Goal: Contribute content: Contribute content

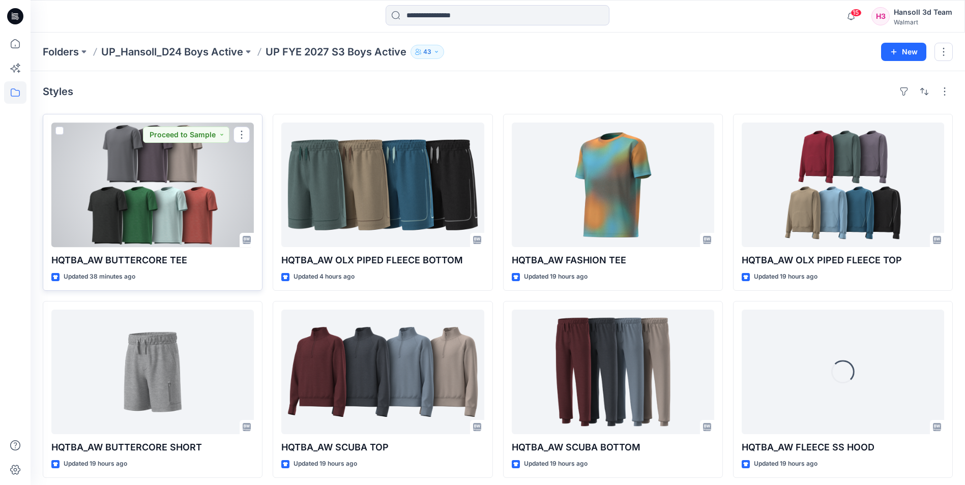
click at [204, 201] on div at bounding box center [152, 185] width 202 height 125
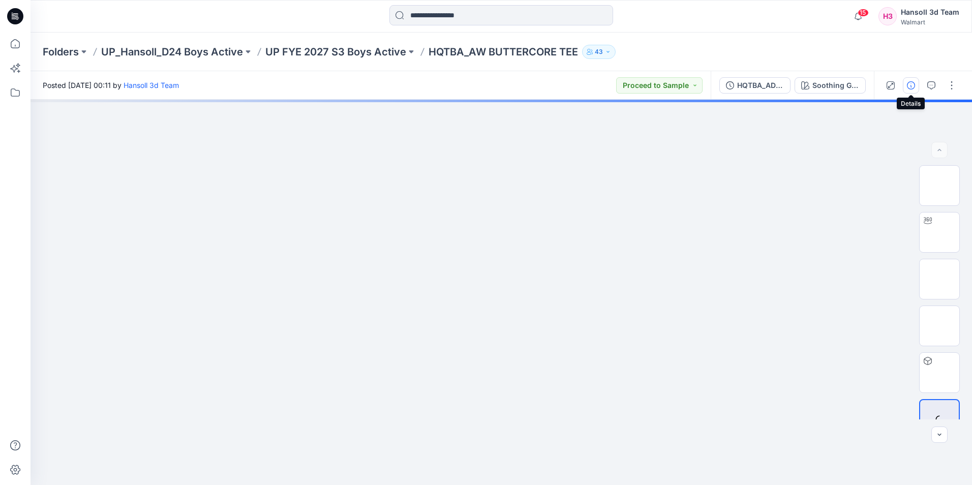
click at [914, 89] on button "button" at bounding box center [911, 85] width 16 height 16
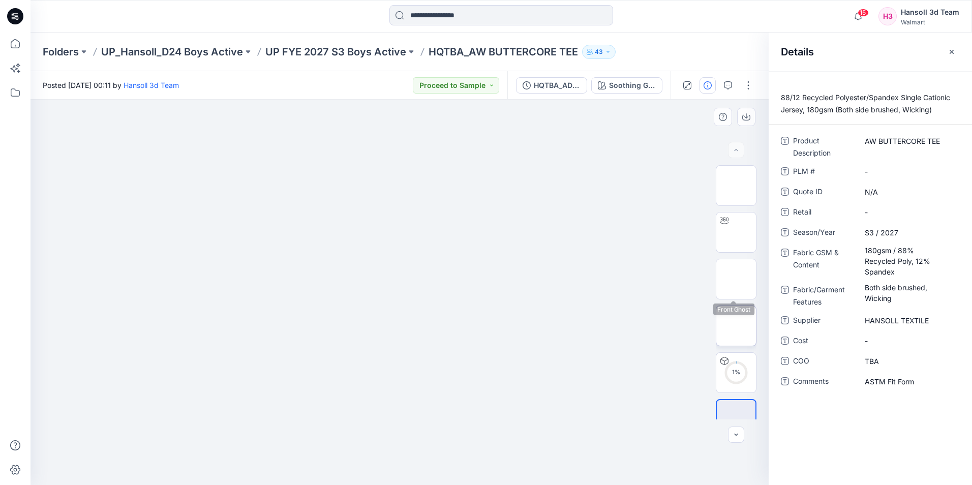
scroll to position [20, 0]
click at [957, 50] on button "button" at bounding box center [952, 52] width 16 height 16
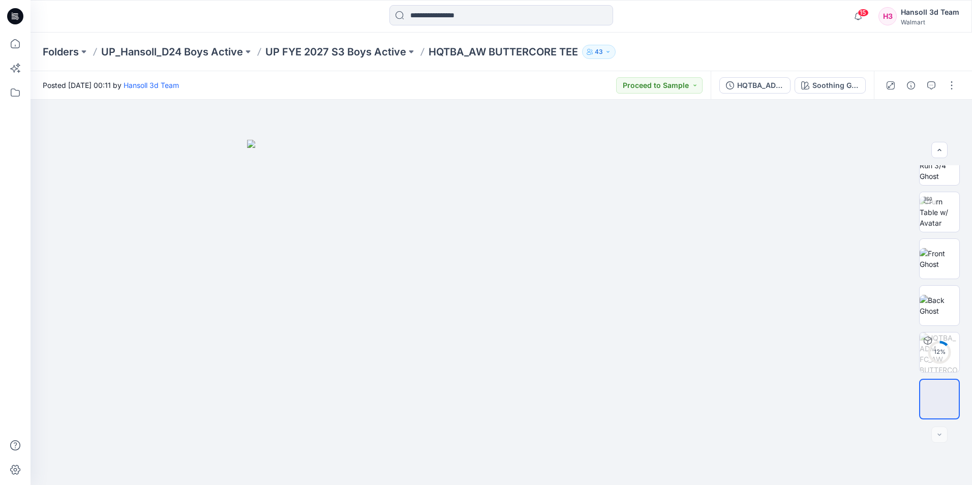
click at [961, 83] on div at bounding box center [921, 85] width 94 height 28
click at [953, 86] on button "button" at bounding box center [952, 85] width 16 height 16
click at [902, 133] on button "Edit" at bounding box center [909, 137] width 94 height 19
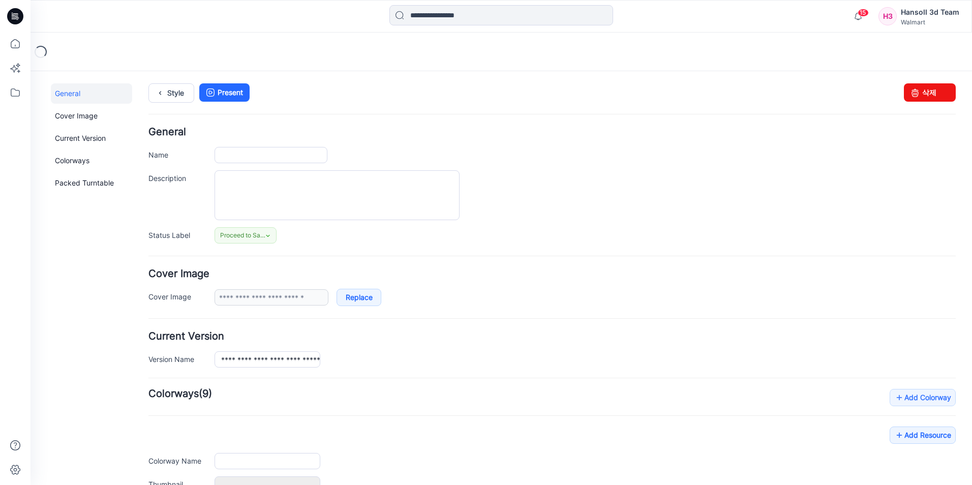
type input "**********"
type textarea "**********"
type input "**********"
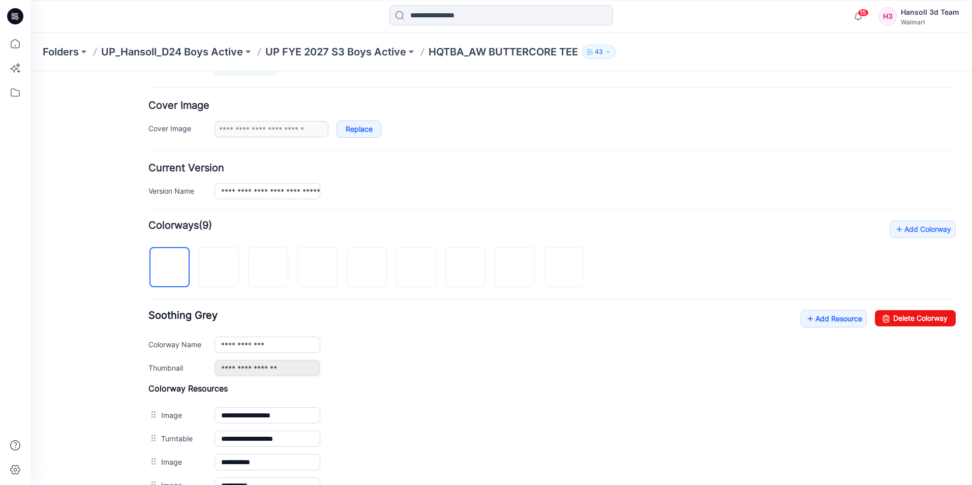
scroll to position [203, 0]
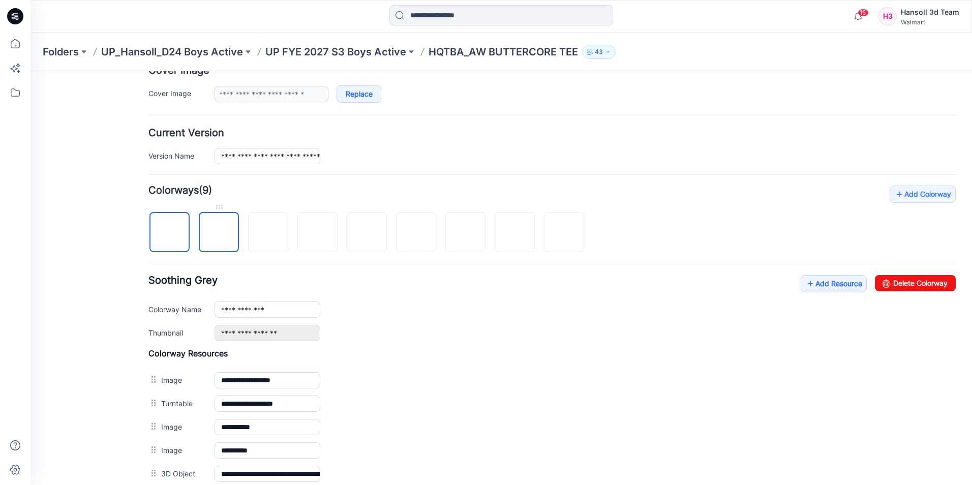
click at [219, 233] on img at bounding box center [219, 233] width 0 height 0
click at [268, 233] on img at bounding box center [268, 233] width 0 height 0
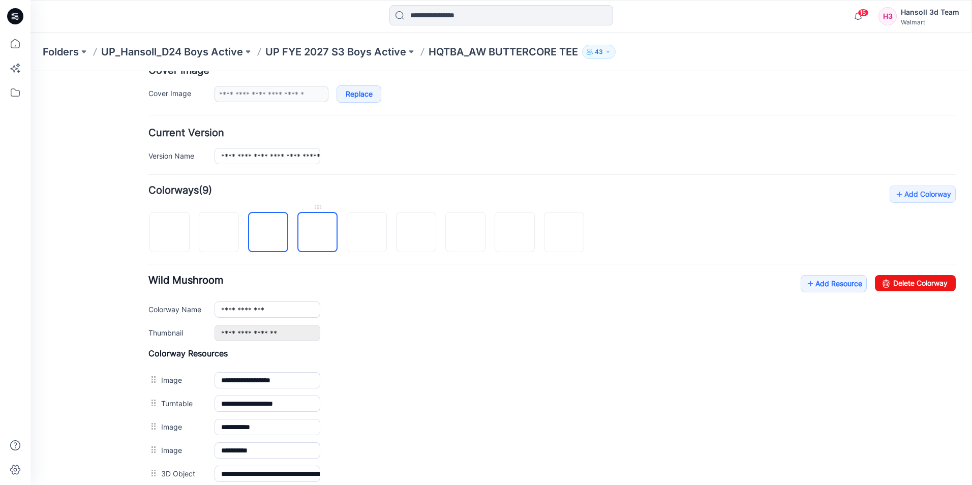
click at [318, 233] on img at bounding box center [318, 233] width 0 height 0
drag, startPoint x: 898, startPoint y: 276, endPoint x: 578, endPoint y: 121, distance: 355.9
click at [898, 276] on link "Delete Colorway" at bounding box center [915, 283] width 81 height 16
click at [318, 233] on img at bounding box center [318, 233] width 0 height 0
click at [925, 281] on link "Delete Colorway" at bounding box center [915, 283] width 81 height 16
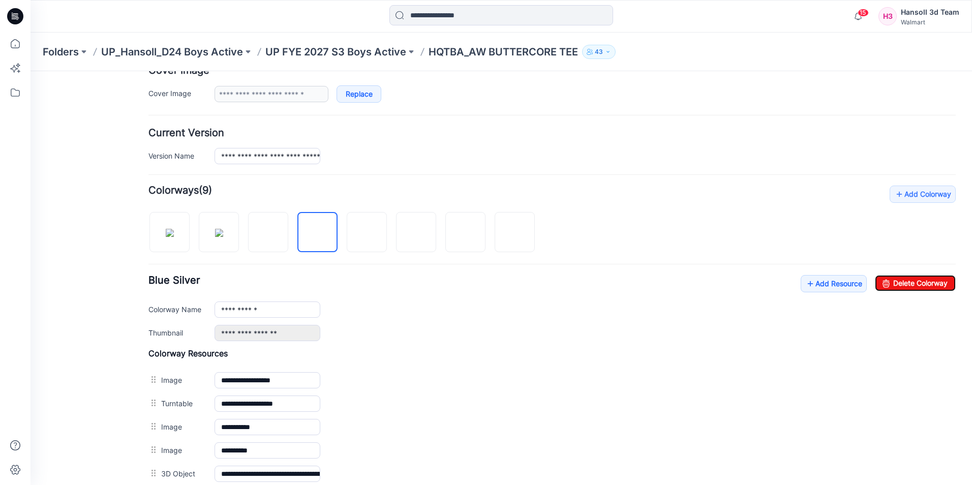
type input "**********"
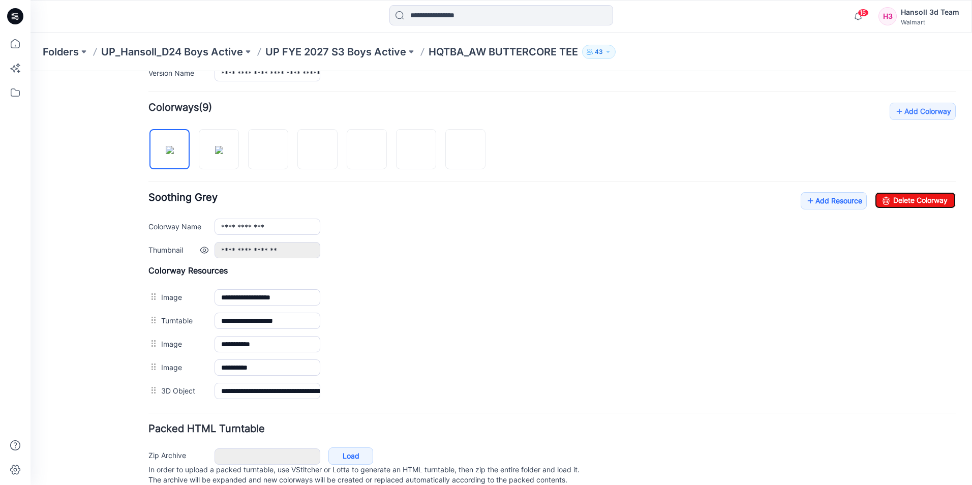
scroll to position [320, 0]
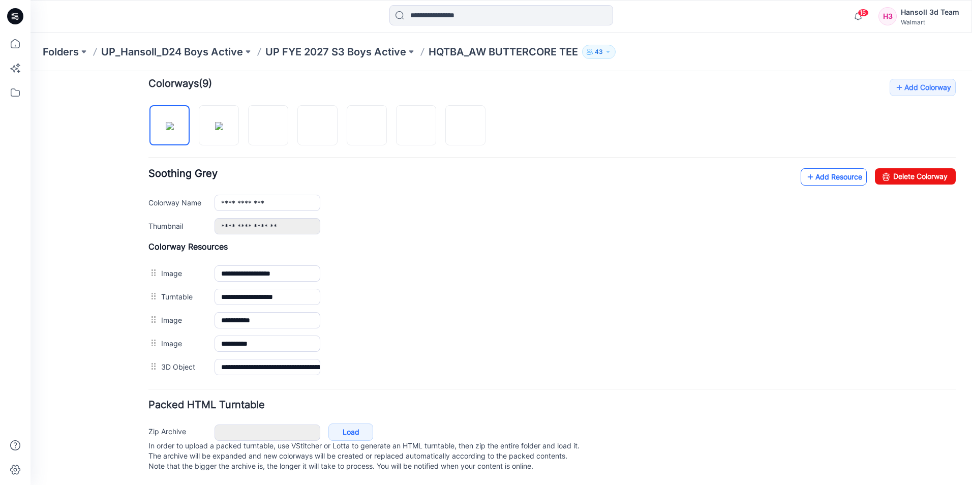
click at [832, 168] on link "Add Resource" at bounding box center [834, 176] width 66 height 17
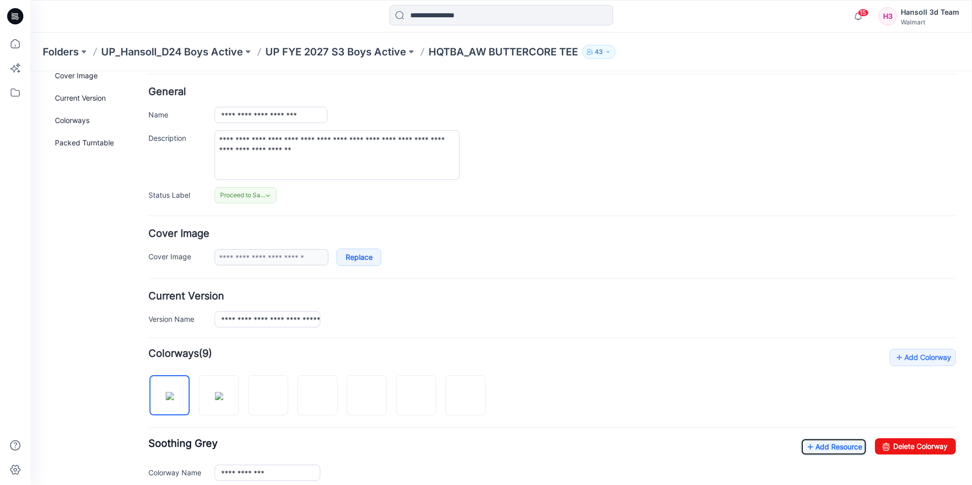
scroll to position [0, 0]
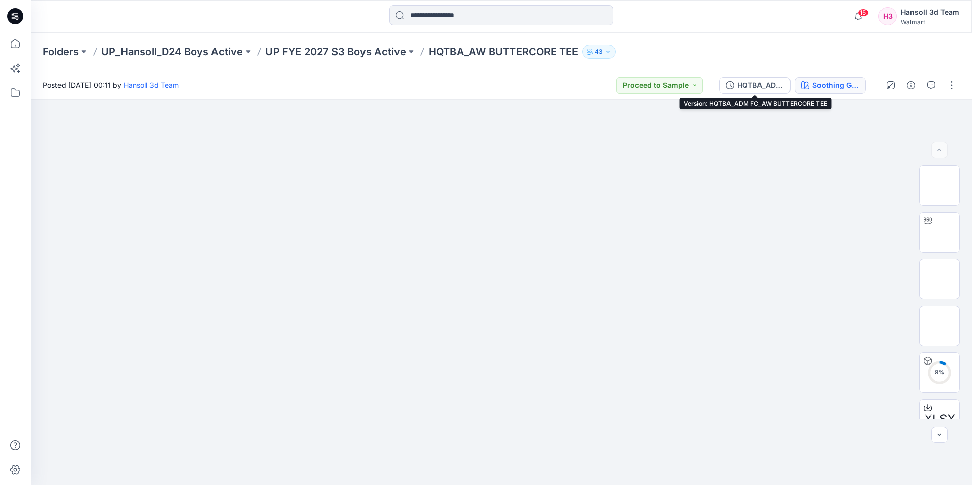
click at [811, 84] on button "Soothing Grey" at bounding box center [830, 85] width 71 height 16
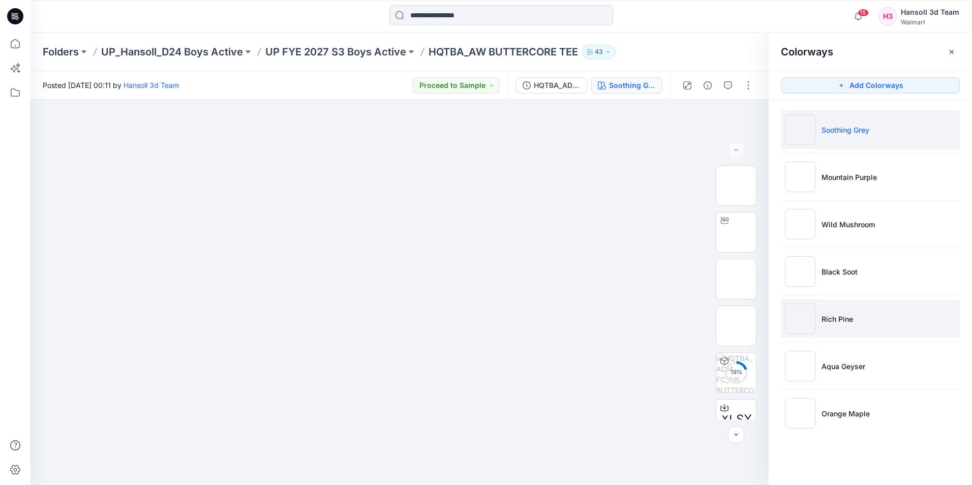
click at [851, 325] on li "Rich Pine" at bounding box center [870, 318] width 179 height 39
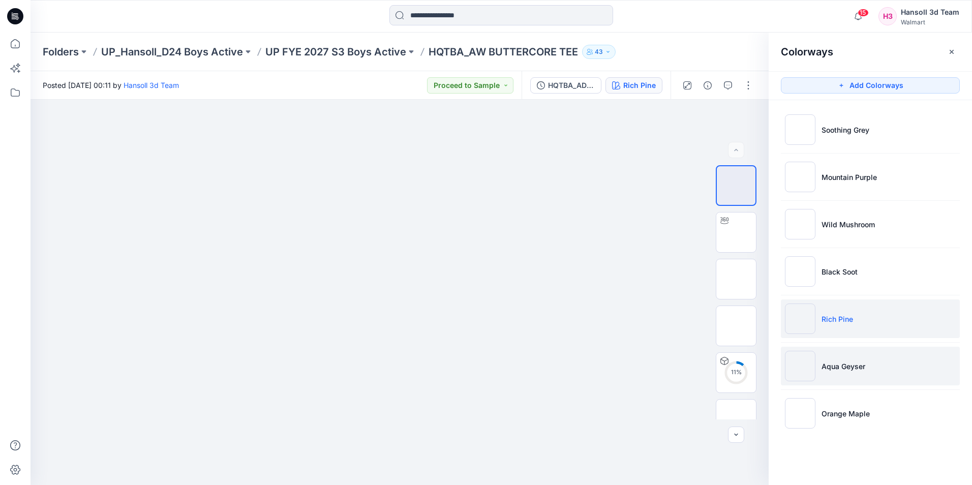
click at [822, 366] on p "Aqua Geyser" at bounding box center [844, 366] width 44 height 11
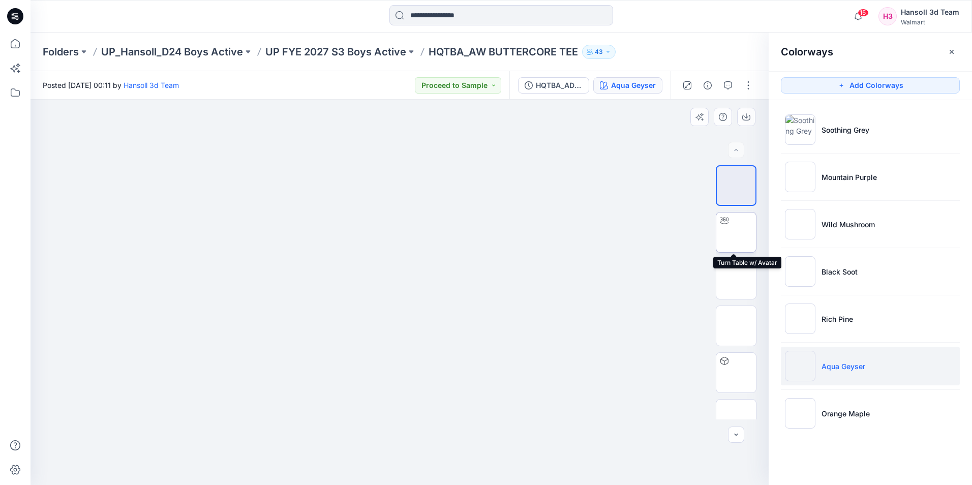
click at [736, 232] on img at bounding box center [736, 232] width 0 height 0
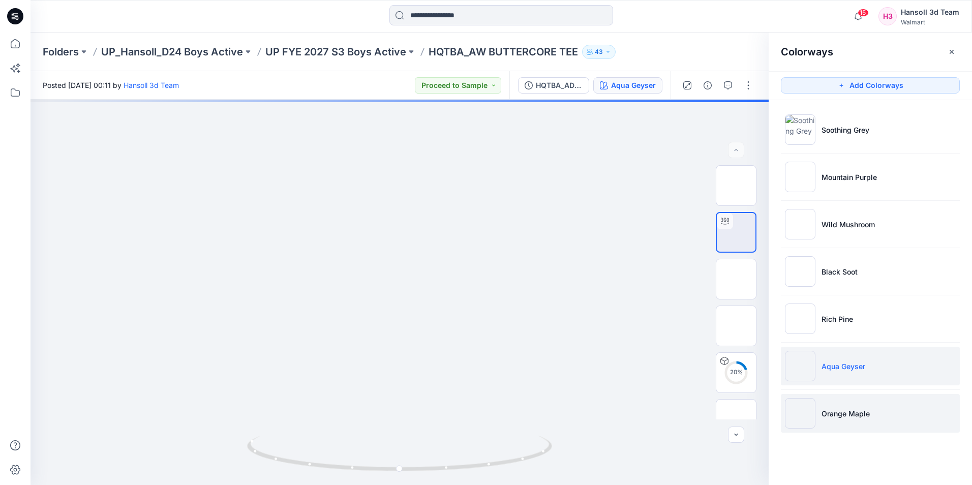
click at [835, 414] on p "Orange Maple" at bounding box center [846, 413] width 48 height 11
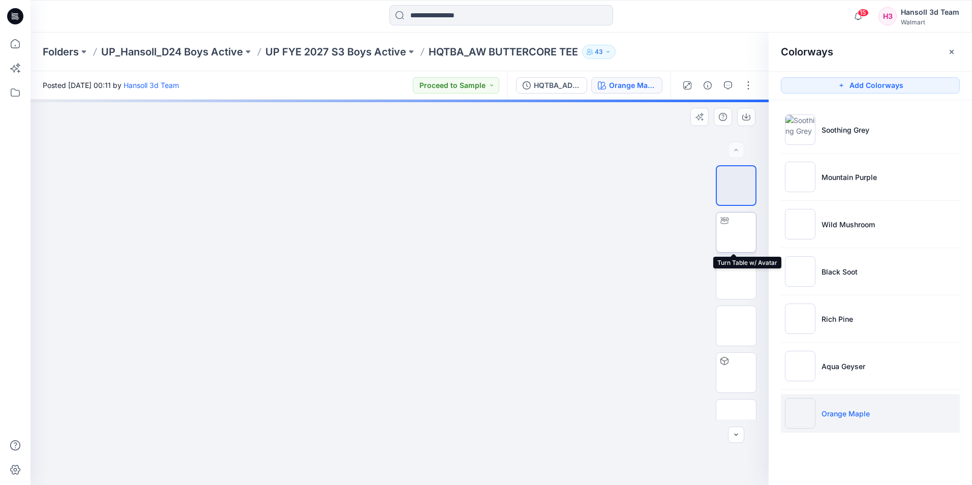
click at [736, 232] on img at bounding box center [736, 232] width 0 height 0
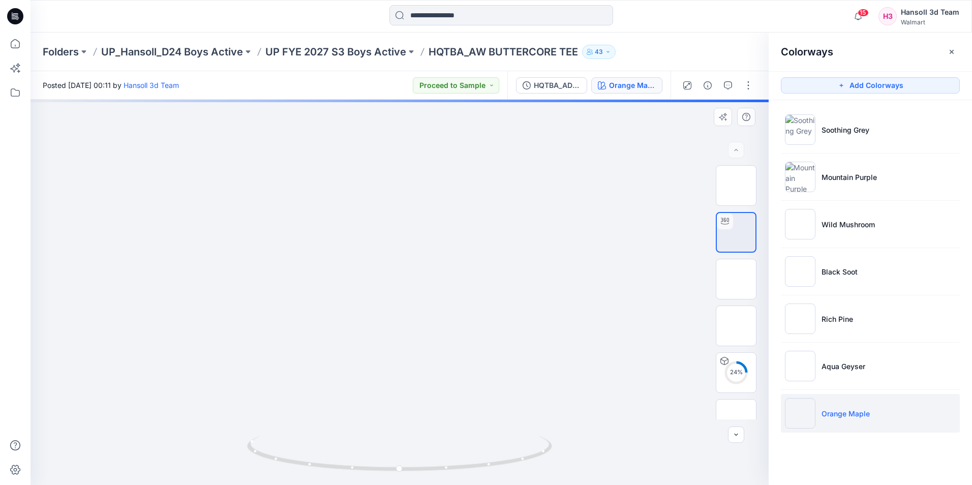
drag, startPoint x: 361, startPoint y: 239, endPoint x: 358, endPoint y: 344, distance: 104.3
drag, startPoint x: 466, startPoint y: 201, endPoint x: 471, endPoint y: 349, distance: 148.5
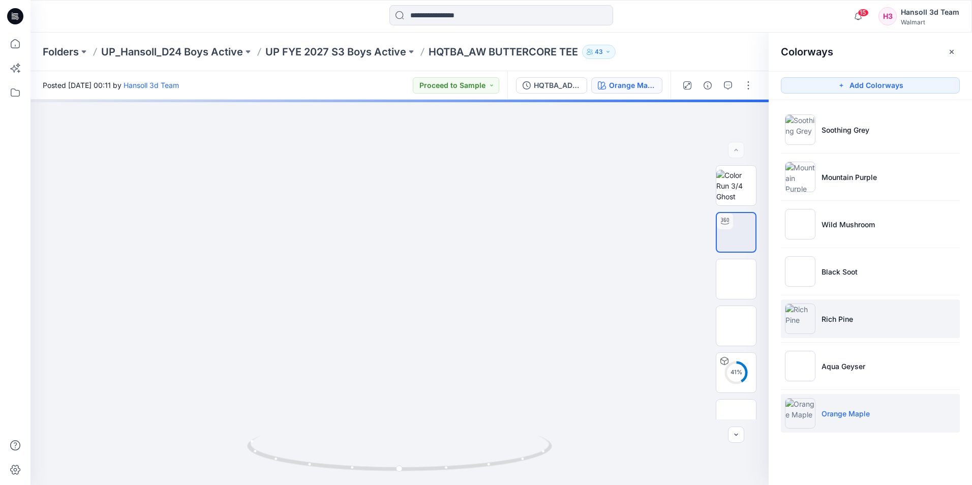
click at [850, 331] on li "Rich Pine" at bounding box center [870, 318] width 179 height 39
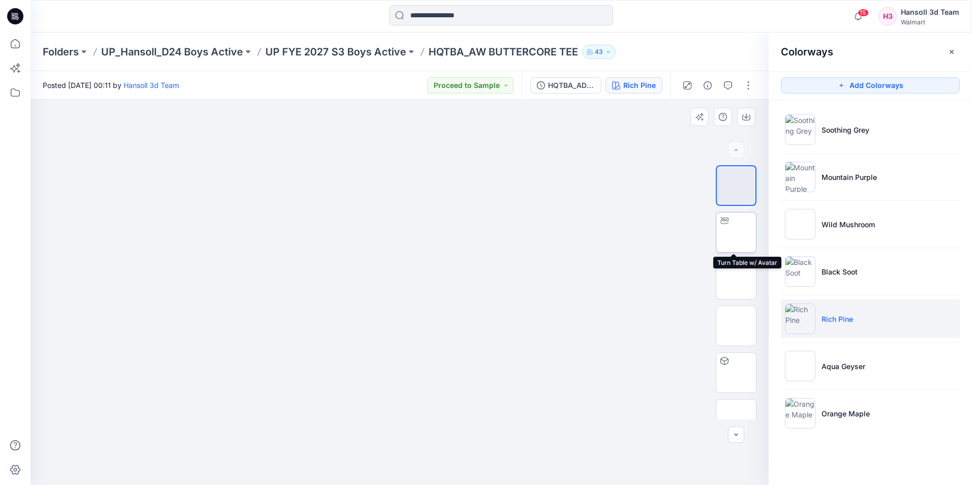
click at [736, 232] on img at bounding box center [736, 232] width 0 height 0
